Goal: Communication & Community: Answer question/provide support

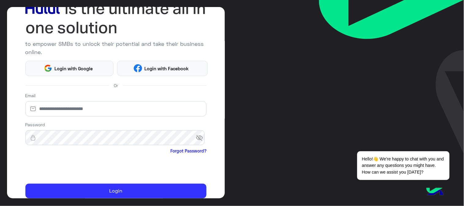
scroll to position [68, 0]
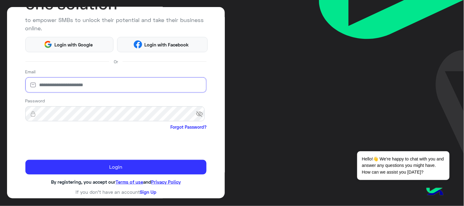
type input "**********"
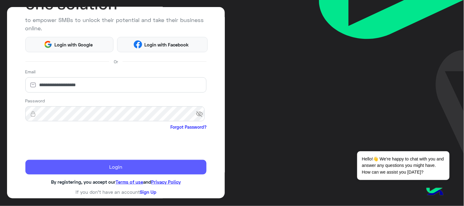
click at [116, 166] on button "Login" at bounding box center [115, 167] width 181 height 15
click at [95, 169] on button "Login" at bounding box center [115, 167] width 181 height 15
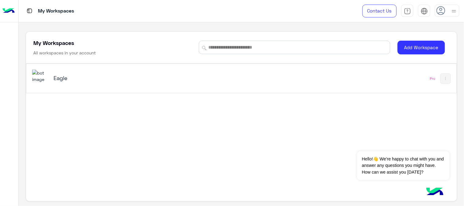
click at [64, 79] on h5 "Eagle" at bounding box center [128, 77] width 151 height 7
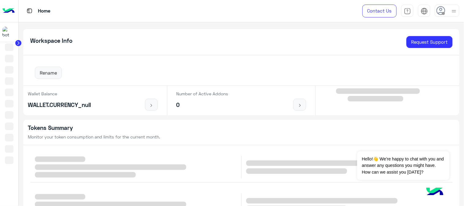
click at [17, 42] on circle at bounding box center [18, 43] width 6 height 6
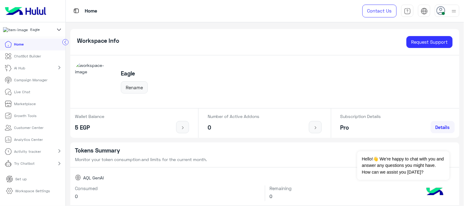
click at [28, 95] on p "Live Chat" at bounding box center [22, 92] width 16 height 6
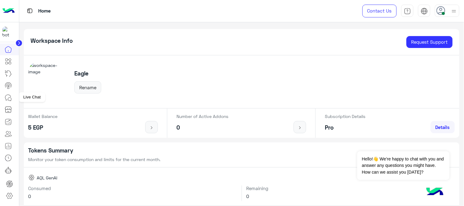
click at [11, 98] on icon at bounding box center [9, 99] width 3 height 3
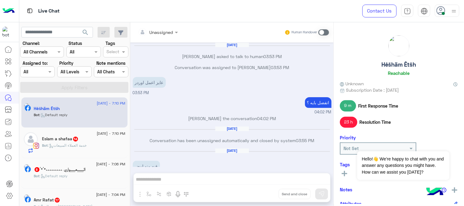
scroll to position [173, 0]
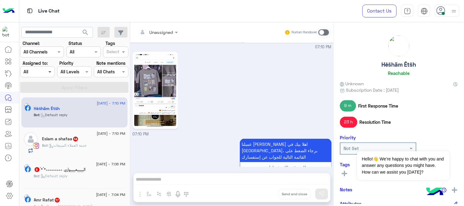
click at [51, 72] on span at bounding box center [51, 71] width 8 height 6
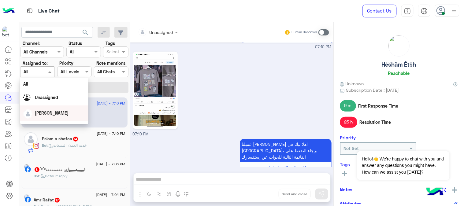
click at [50, 114] on span "[PERSON_NAME]" at bounding box center [52, 112] width 34 height 5
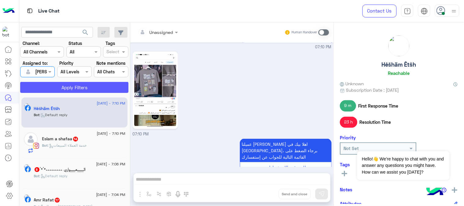
click at [50, 90] on button "Apply Filters" at bounding box center [74, 87] width 108 height 11
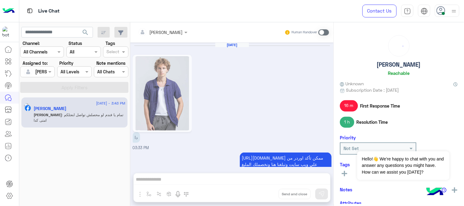
scroll to position [172, 0]
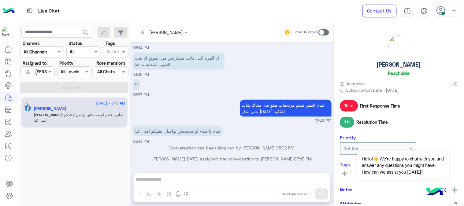
click at [66, 116] on span ": تمام يا فندم لو محصلش تواصل ابعتلكم امتى كدا" at bounding box center [79, 117] width 90 height 10
click at [66, 114] on span ": تمام يا فندم لو محصلش تواصل ابعتلكم امتى كدا" at bounding box center [79, 117] width 90 height 10
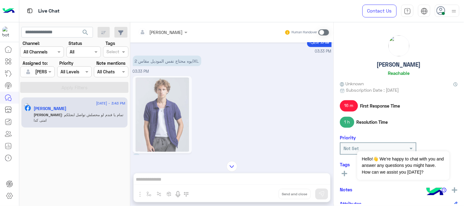
scroll to position [1995, 0]
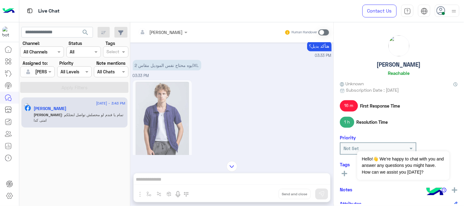
click at [203, 179] on div "[PERSON_NAME] Human Handover [DATE] صباح الخير 🌞 اهلا بيك عميلنا [PERSON_NAME] …" at bounding box center [231, 115] width 203 height 186
click at [169, 179] on div "[PERSON_NAME] Human Handover [DATE] صباح الخير 🌞 اهلا بيك عميلنا [PERSON_NAME] …" at bounding box center [231, 115] width 203 height 186
click at [321, 32] on span at bounding box center [323, 32] width 11 height 6
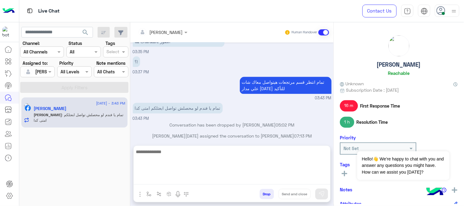
click at [165, 178] on textarea at bounding box center [232, 166] width 197 height 37
paste textarea "**********"
type textarea "**********"
click at [325, 192] on button at bounding box center [321, 194] width 13 height 11
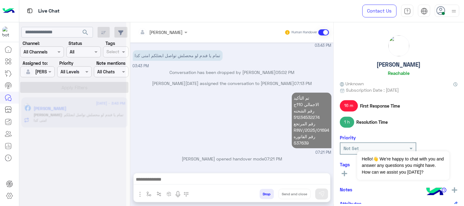
scroll to position [2297, 0]
